Goal: Task Accomplishment & Management: Complete application form

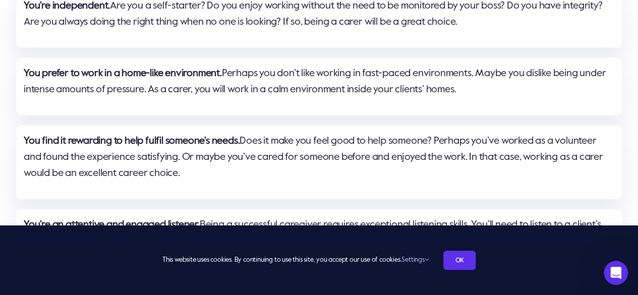
scroll to position [1109, 0]
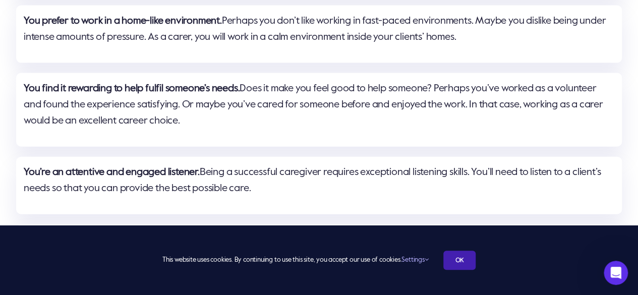
click at [455, 261] on link "OK" at bounding box center [459, 260] width 32 height 19
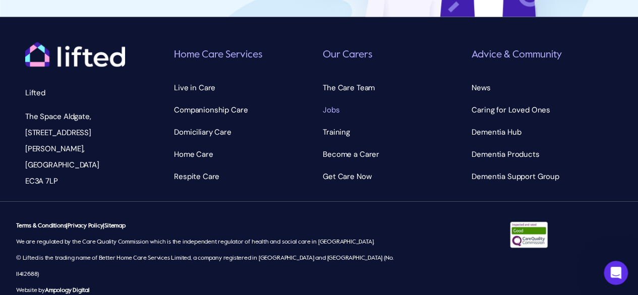
scroll to position [2881, 0]
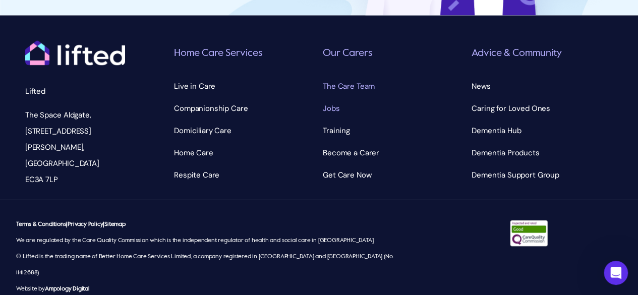
click at [341, 86] on span "The Care Team" at bounding box center [349, 86] width 52 height 16
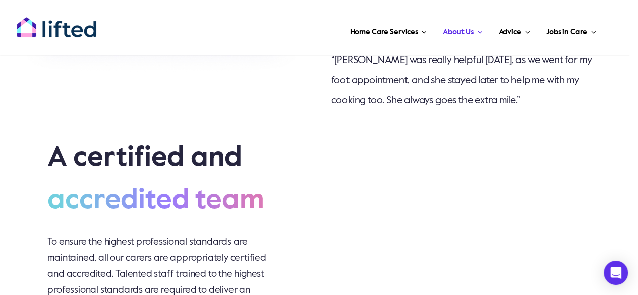
scroll to position [2017, 0]
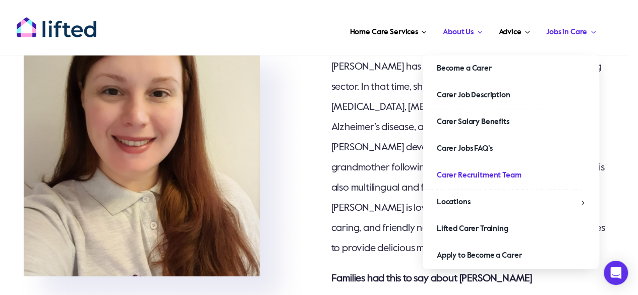
click at [514, 175] on span "Carer Recruitment Team" at bounding box center [479, 175] width 85 height 16
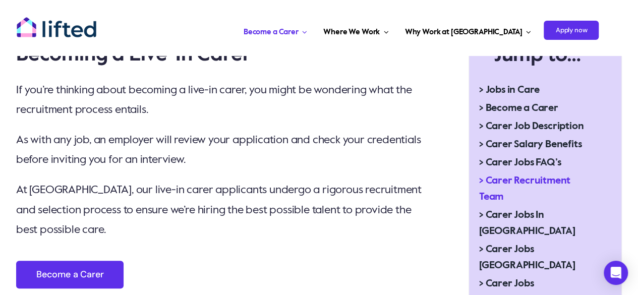
scroll to position [353, 0]
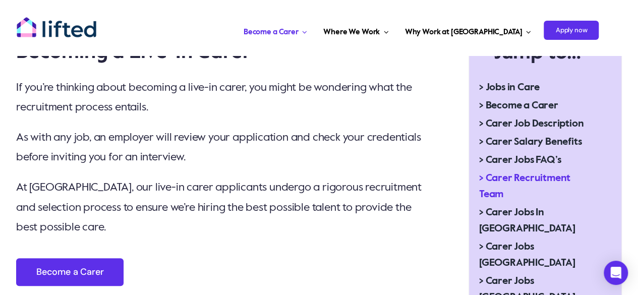
click at [500, 175] on span "> Carer Recruitment Team" at bounding box center [537, 186] width 116 height 32
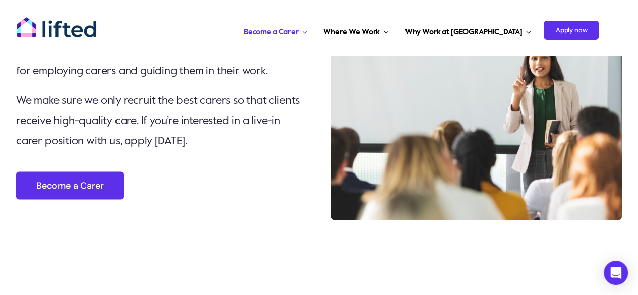
scroll to position [2710, 0]
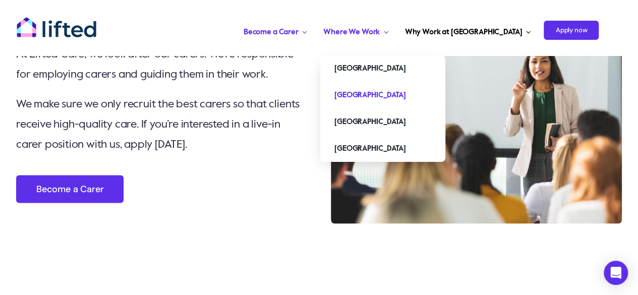
click at [405, 97] on span "[GEOGRAPHIC_DATA]" at bounding box center [369, 95] width 71 height 16
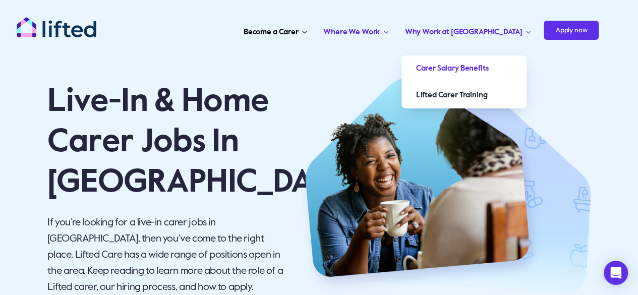
click at [488, 76] on span "Carer Salary Benefits" at bounding box center [452, 69] width 73 height 16
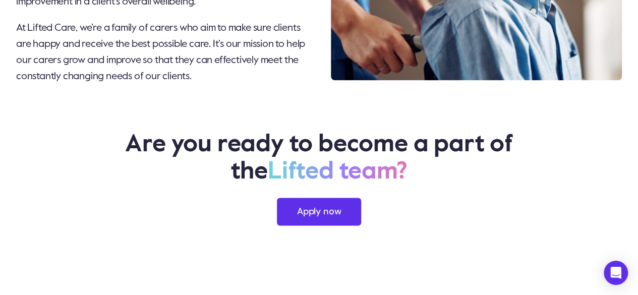
scroll to position [2622, 0]
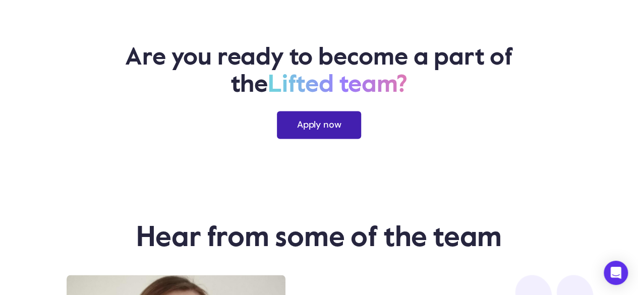
click at [329, 111] on link "Apply now" at bounding box center [319, 125] width 84 height 28
